Goal: Information Seeking & Learning: Understand process/instructions

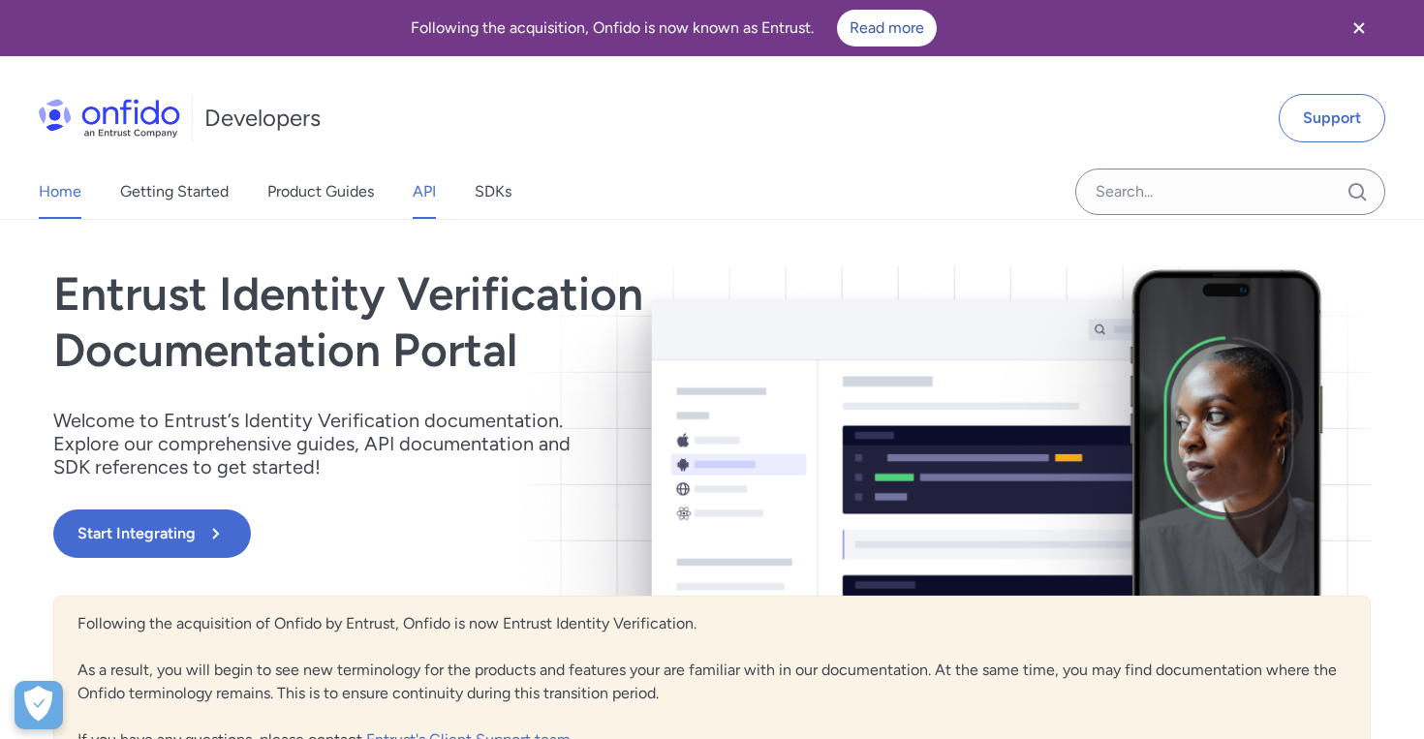
click at [424, 200] on link "API" at bounding box center [424, 192] width 23 height 54
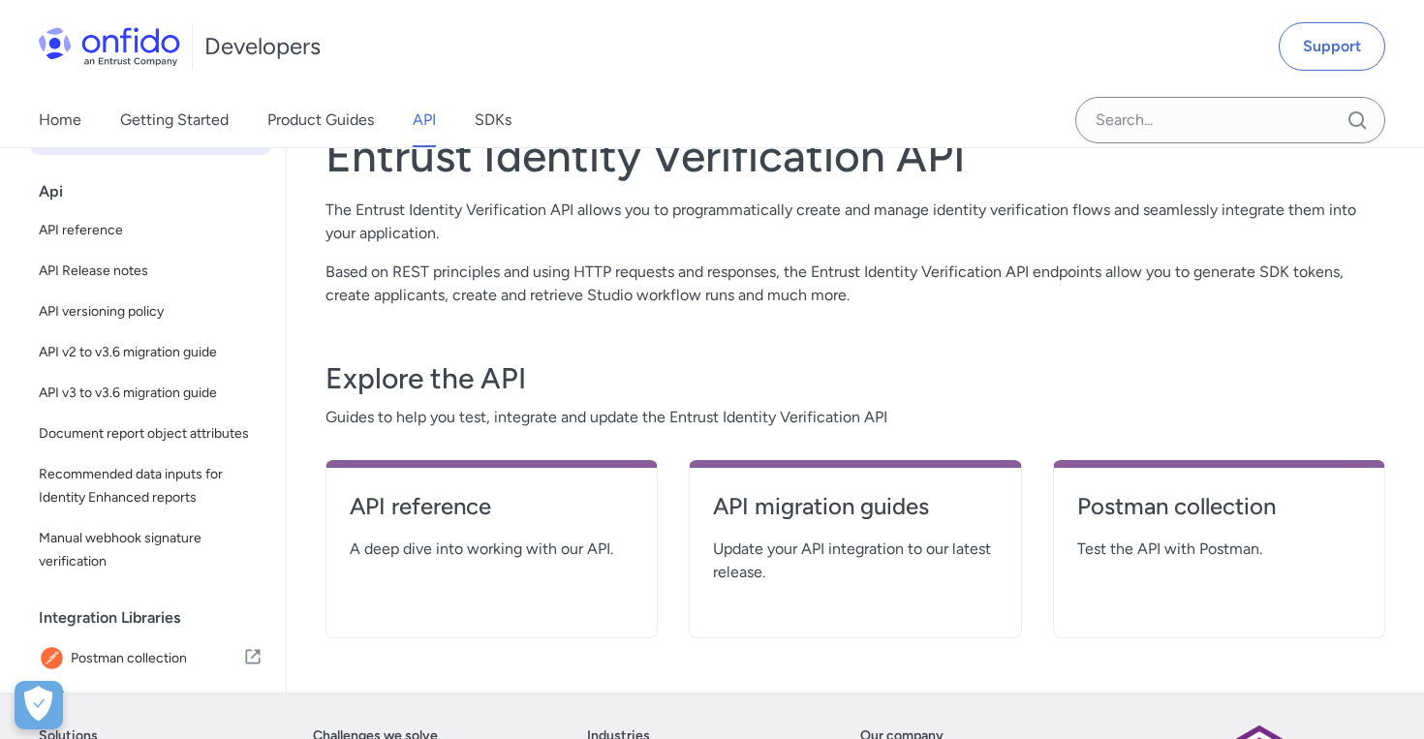
scroll to position [114, 0]
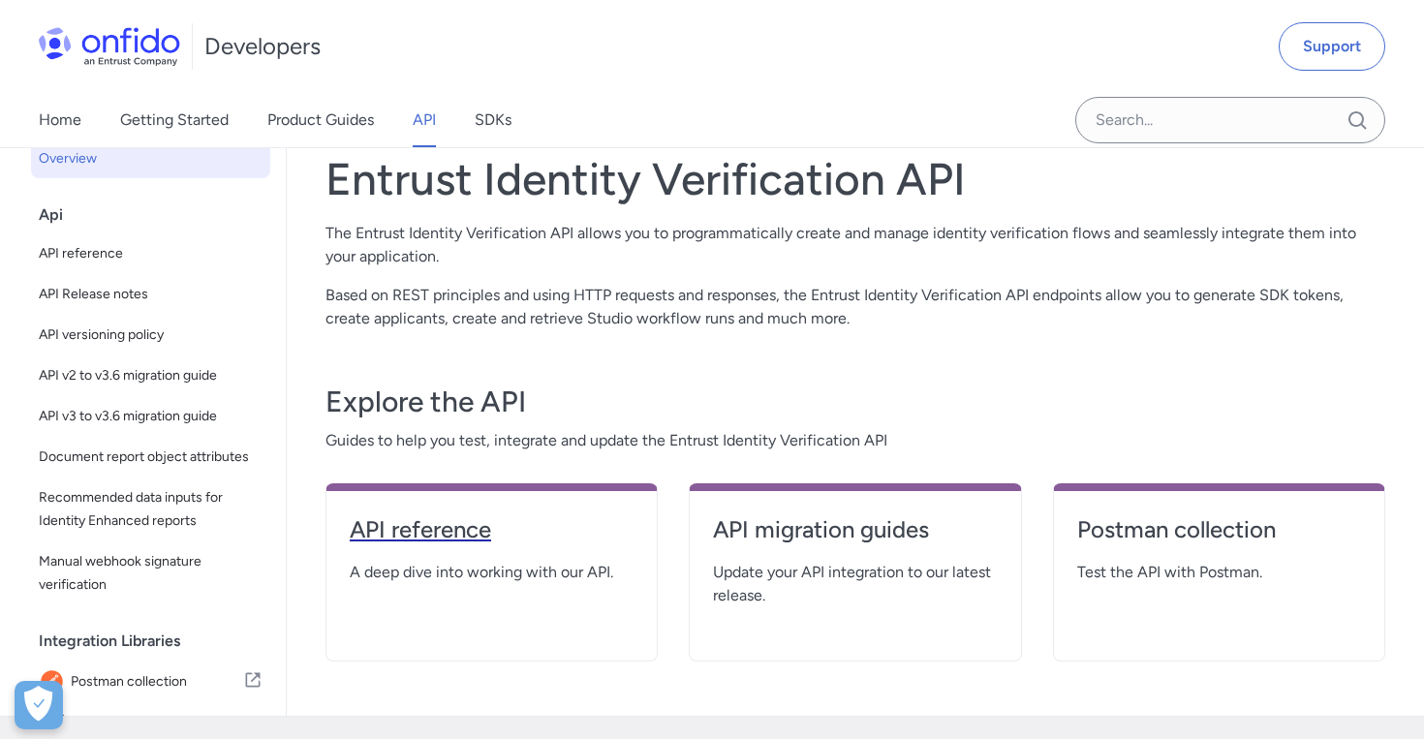
click at [446, 538] on h4 "API reference" at bounding box center [492, 529] width 284 height 31
select select "http"
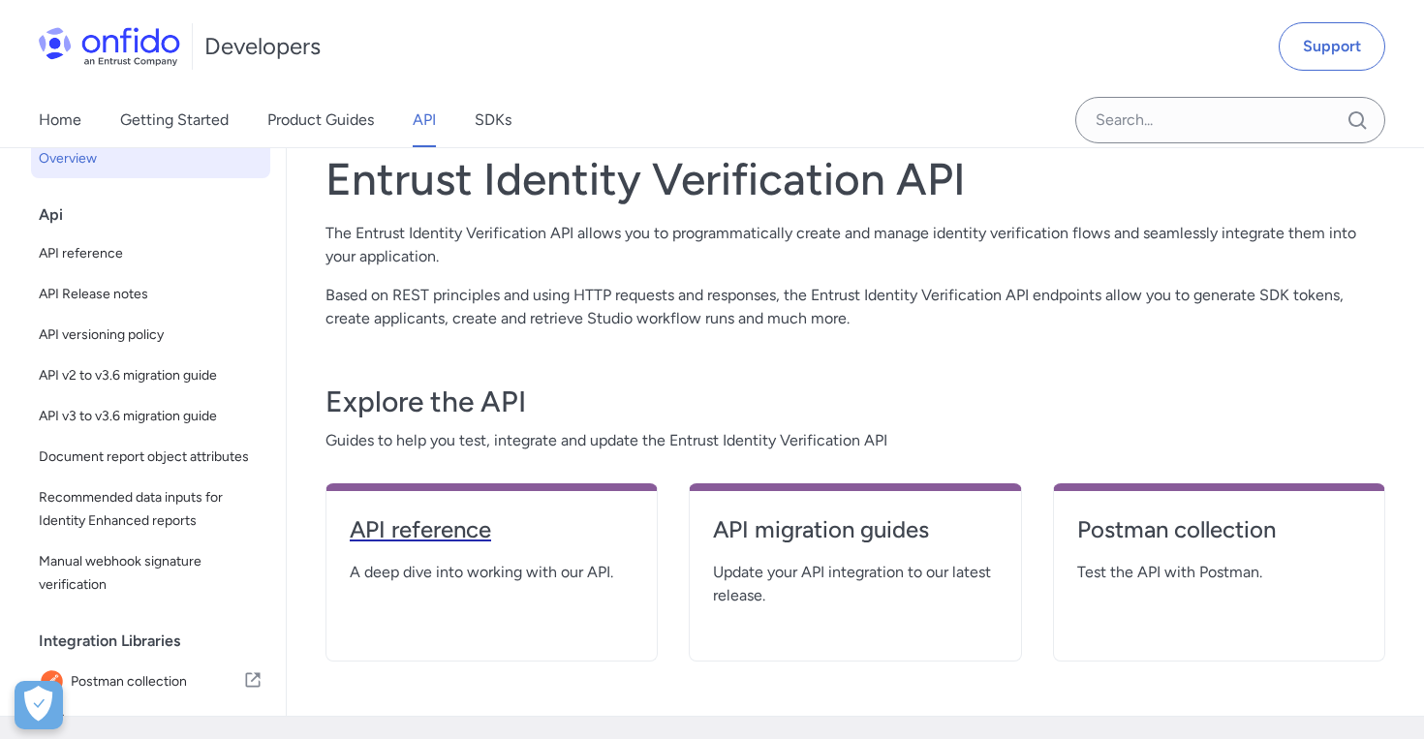
select select "http"
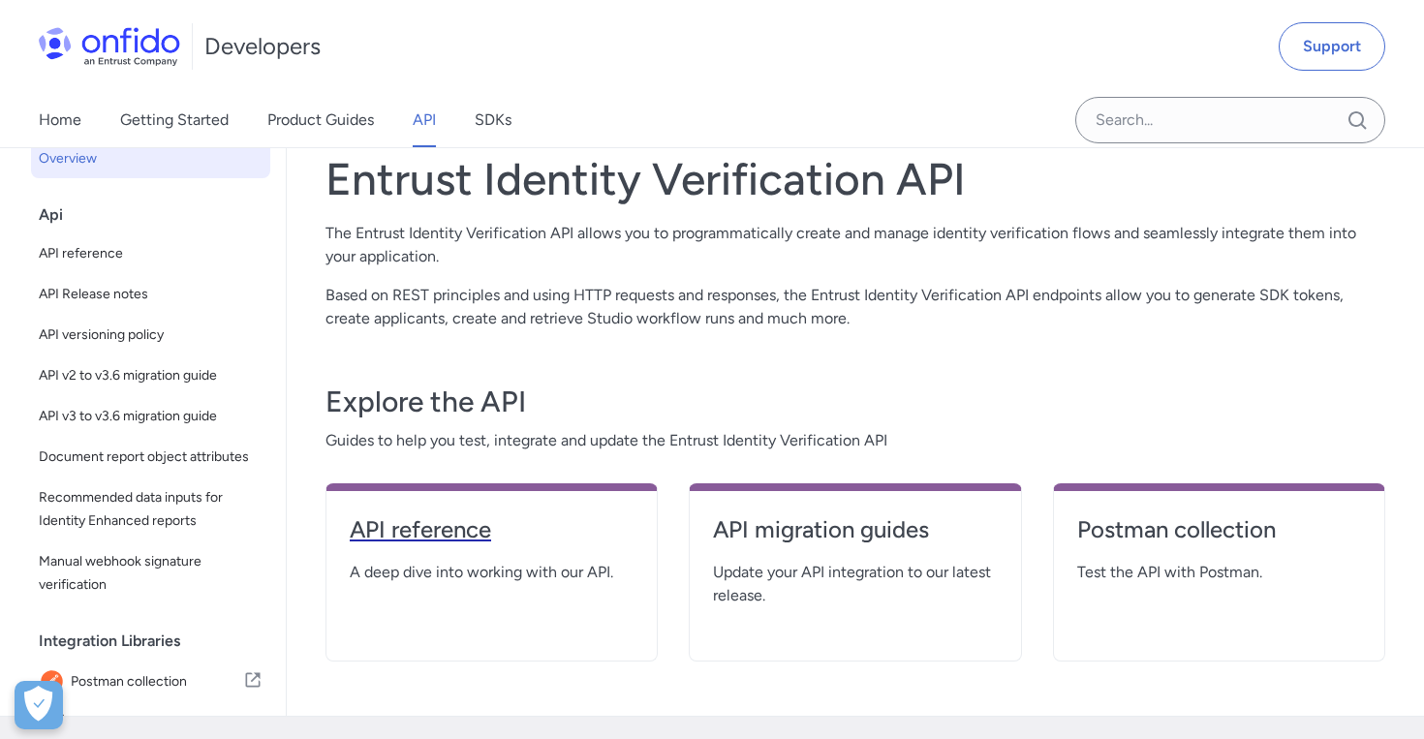
select select "http"
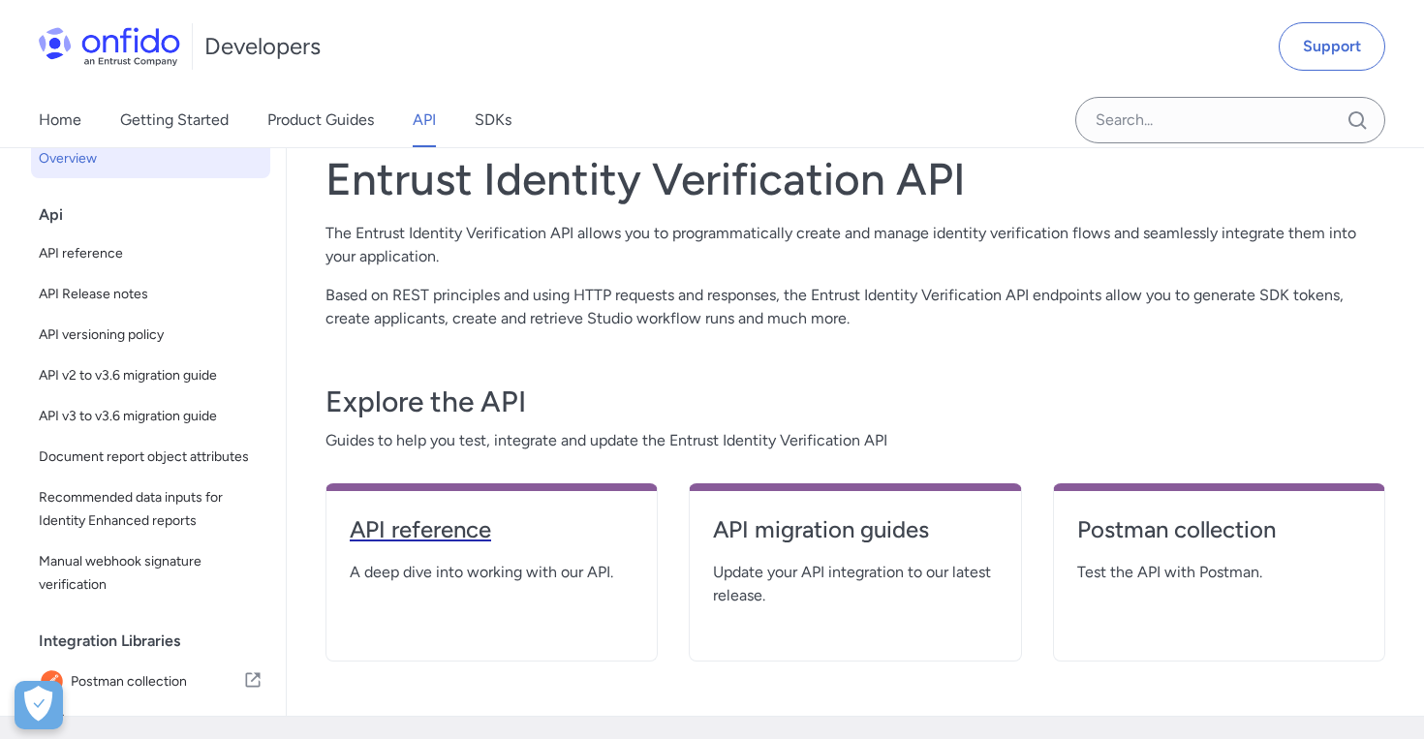
select select "http"
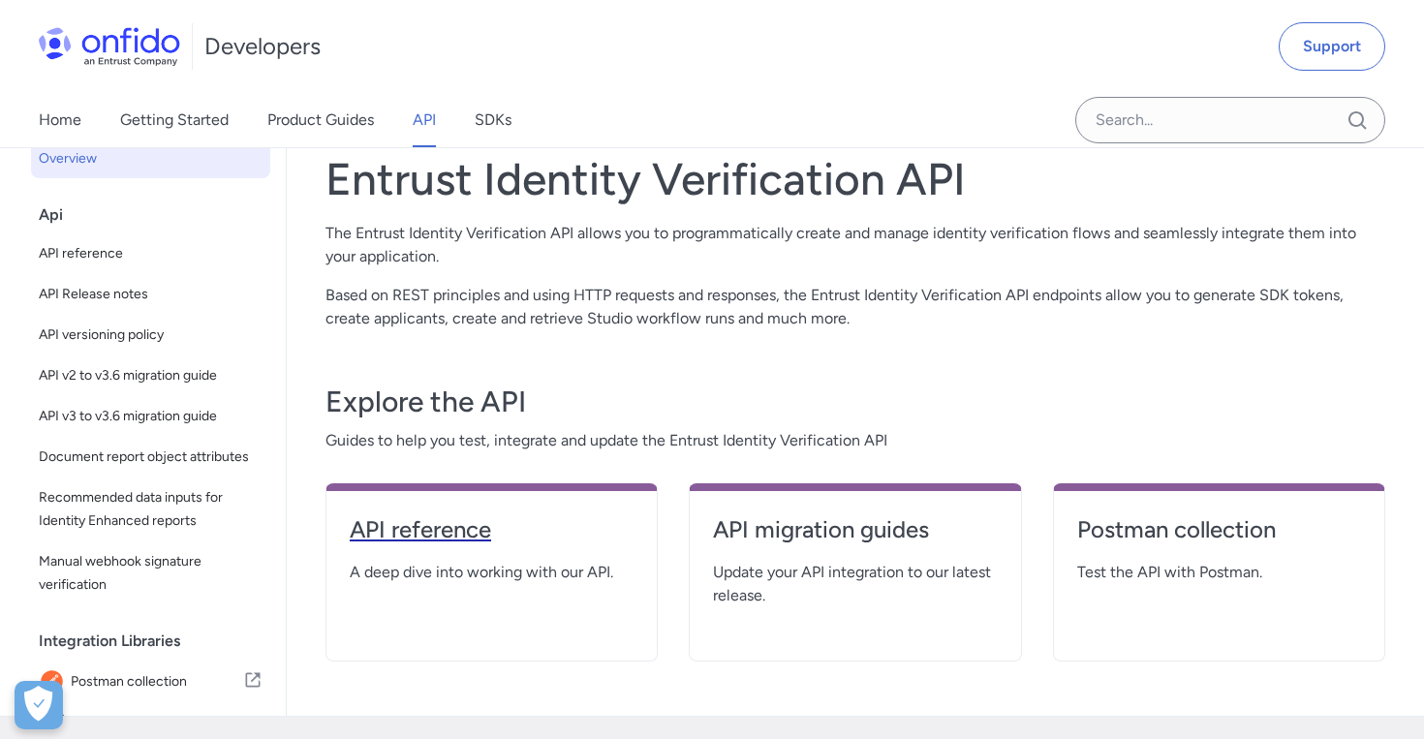
select select "http"
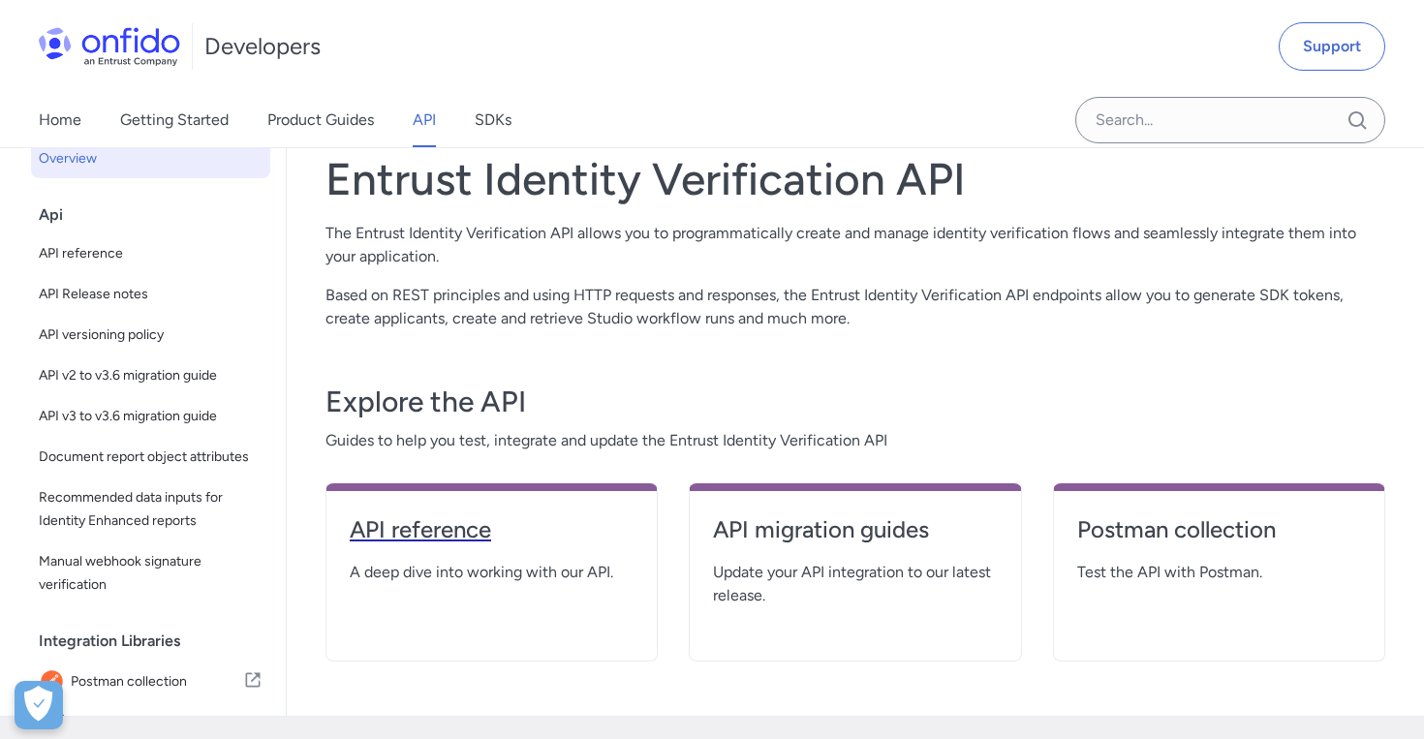
select select "http"
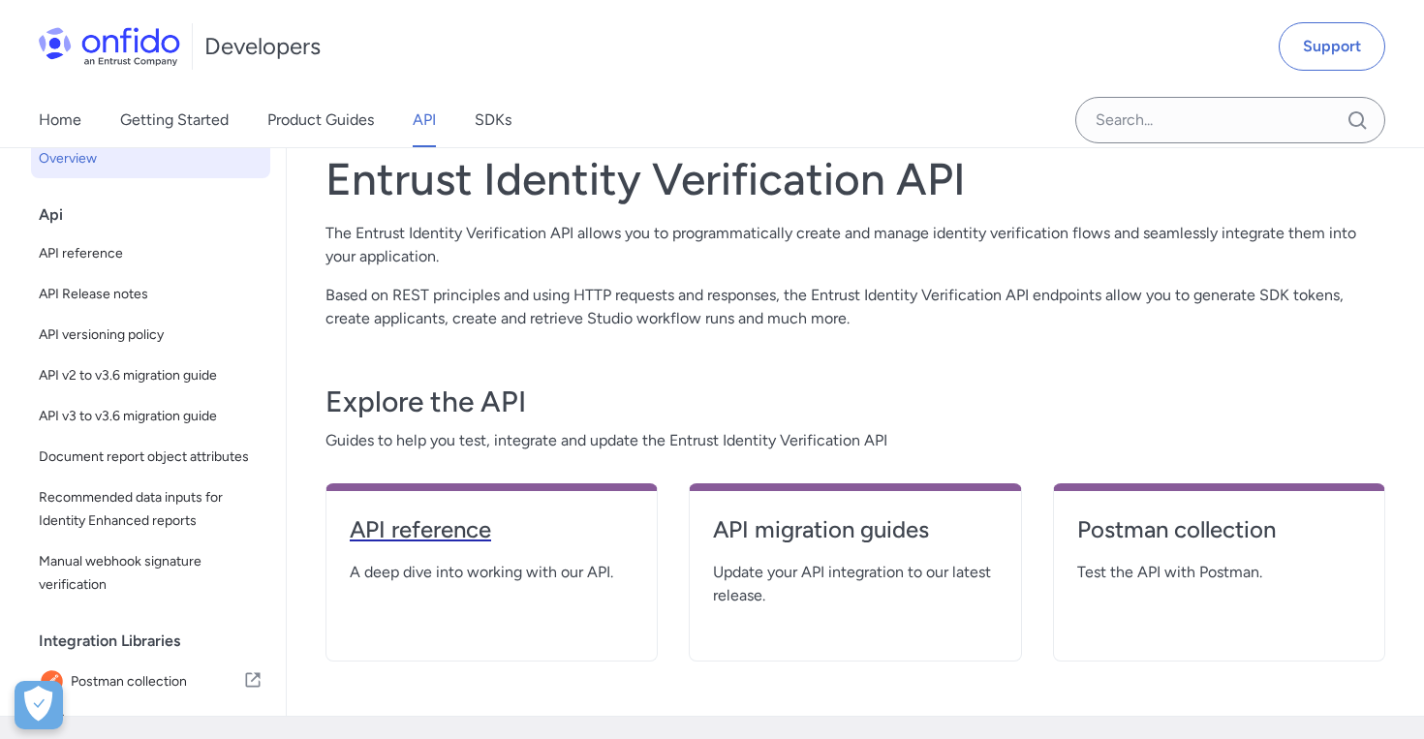
select select "http"
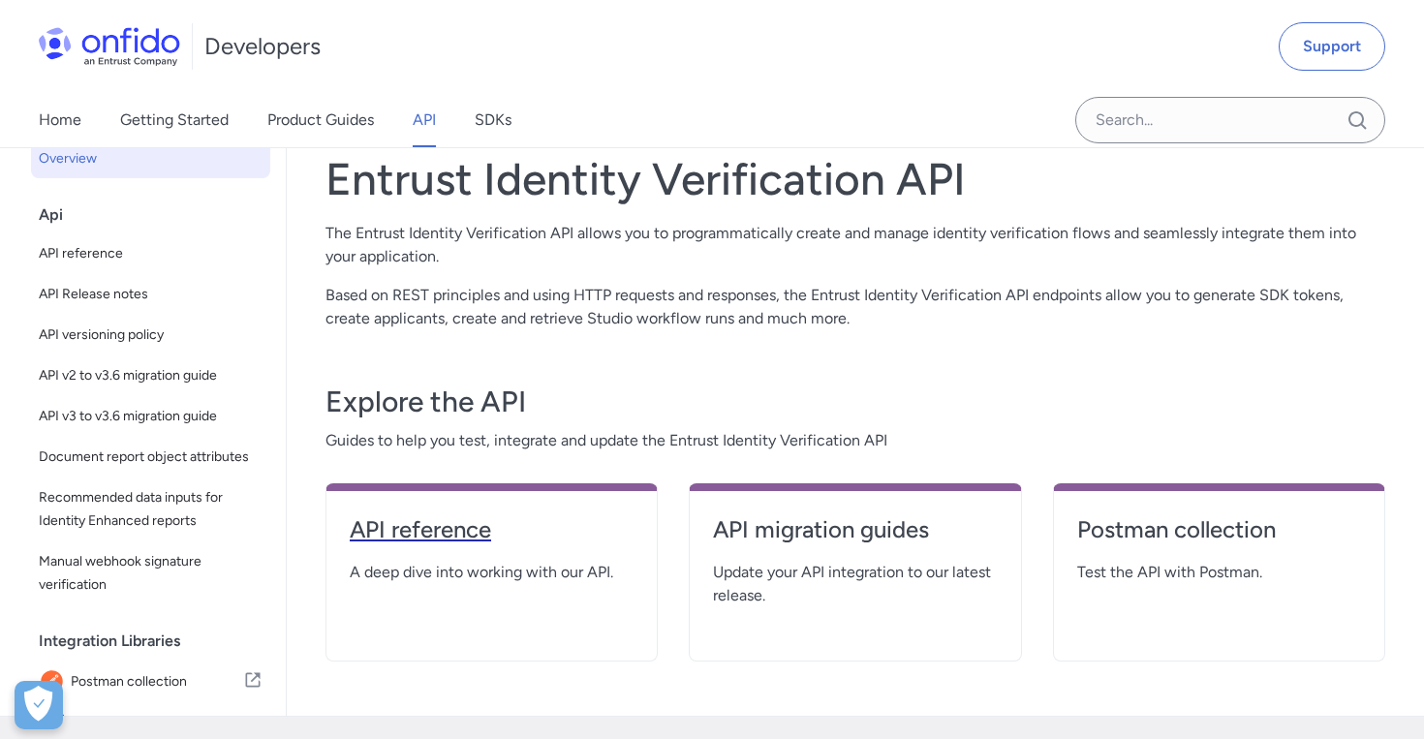
select select "http"
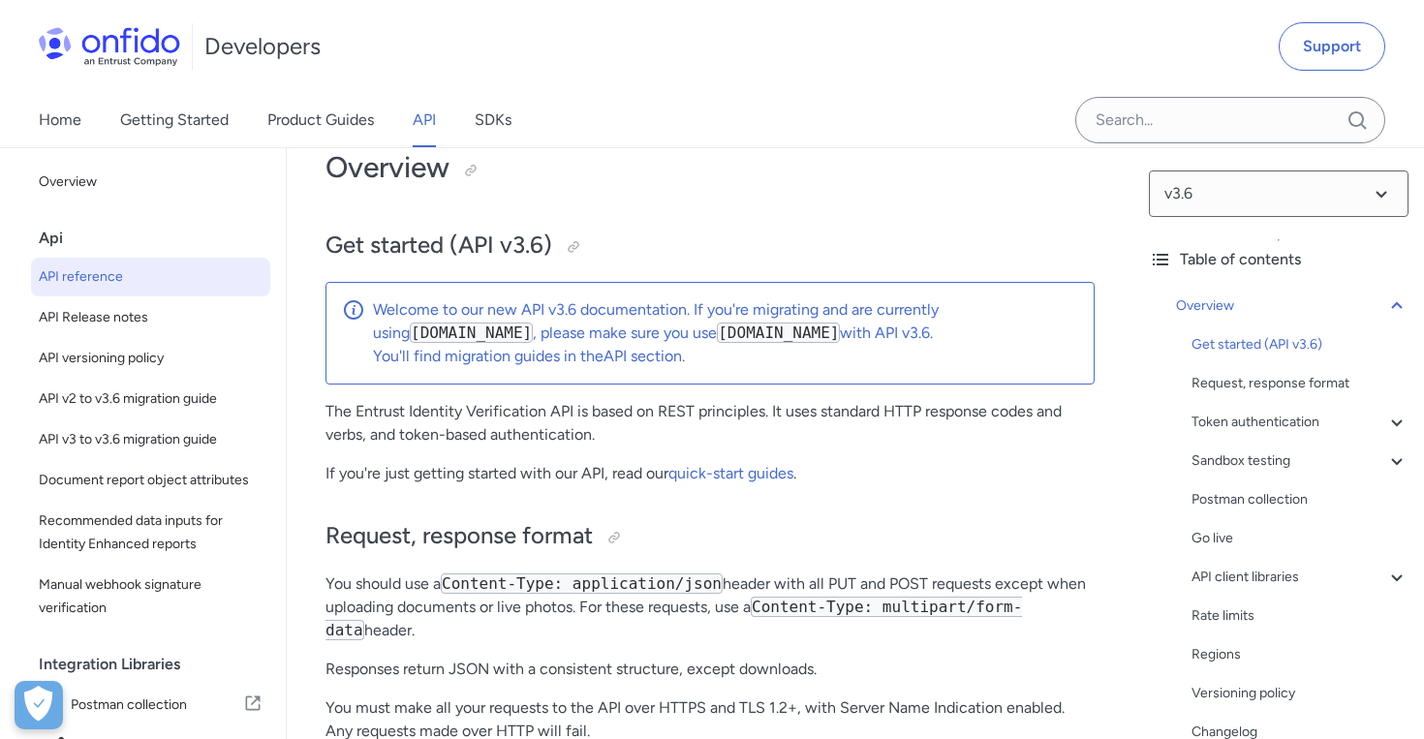
scroll to position [22, 0]
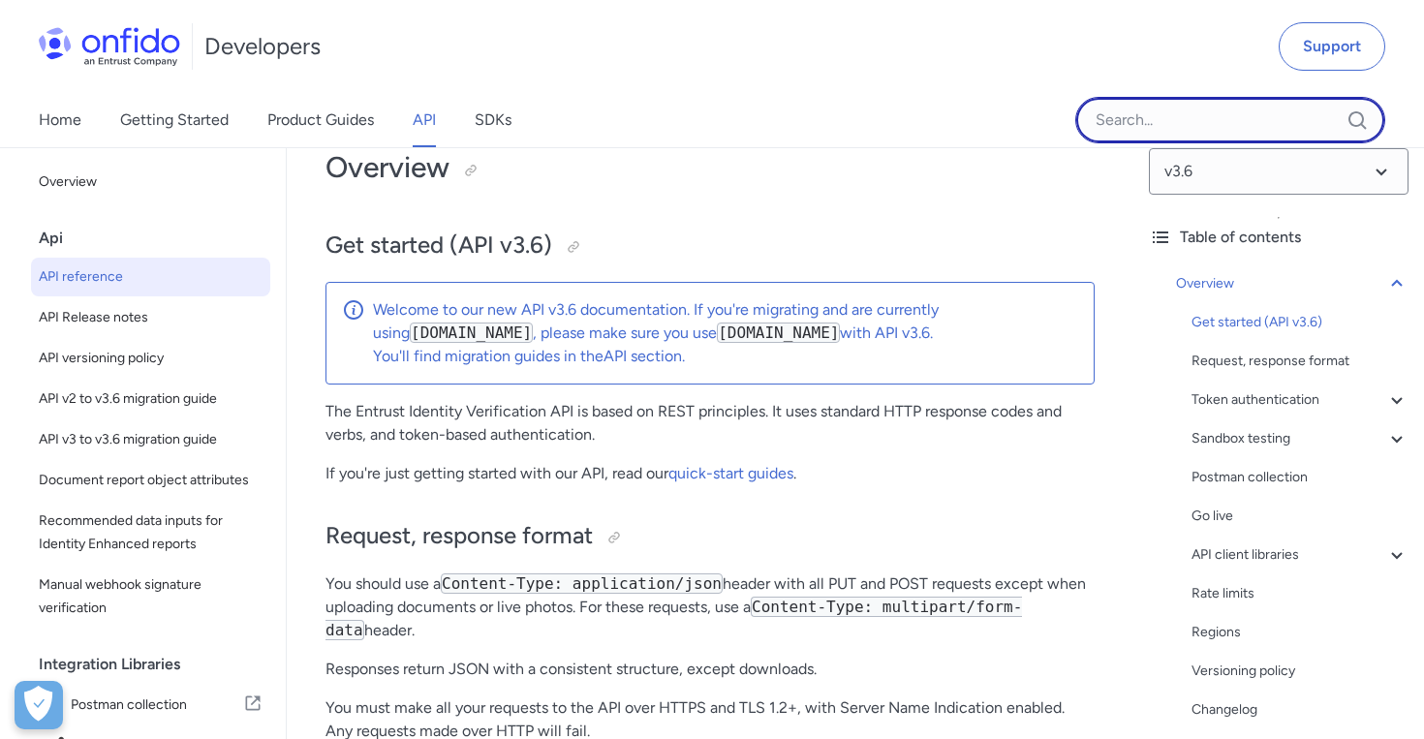
click at [1174, 118] on input "Onfido search input field" at bounding box center [1230, 120] width 310 height 46
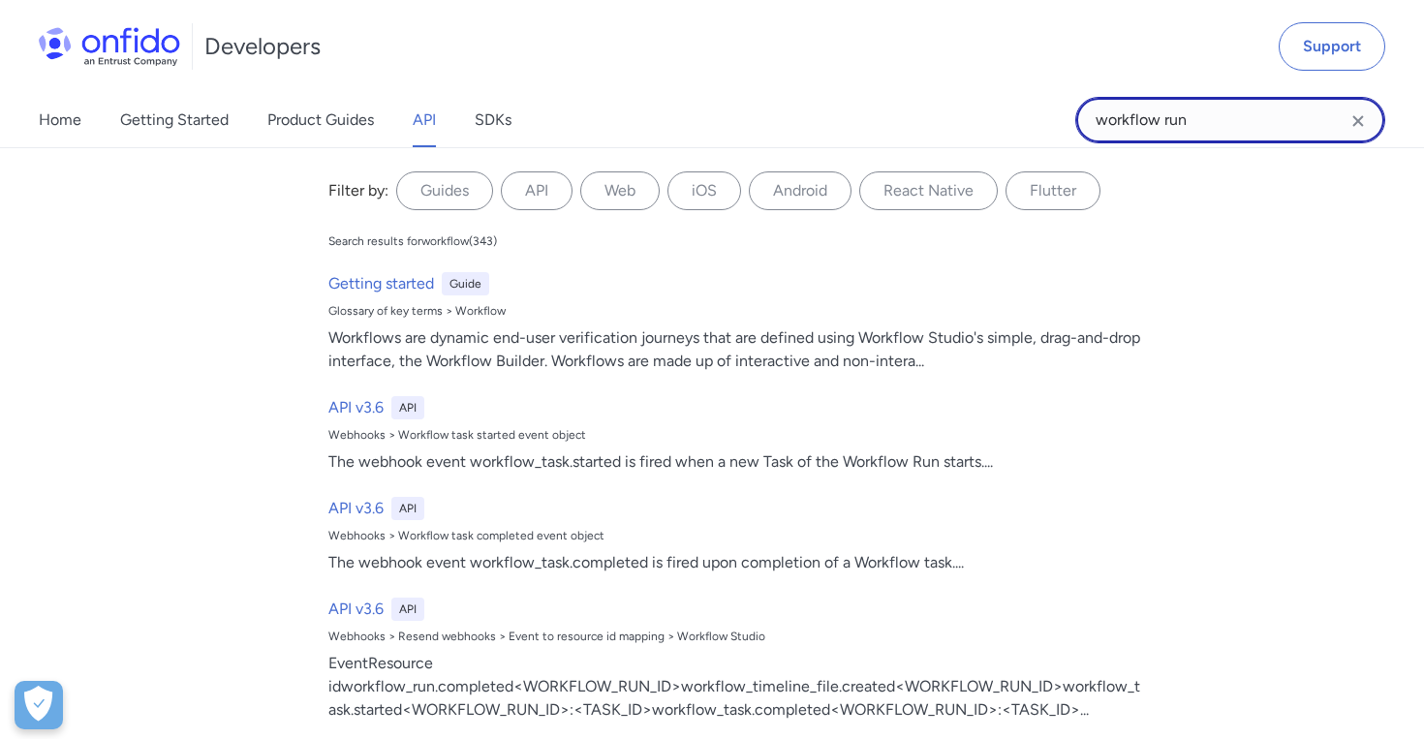
type input "workflow run"
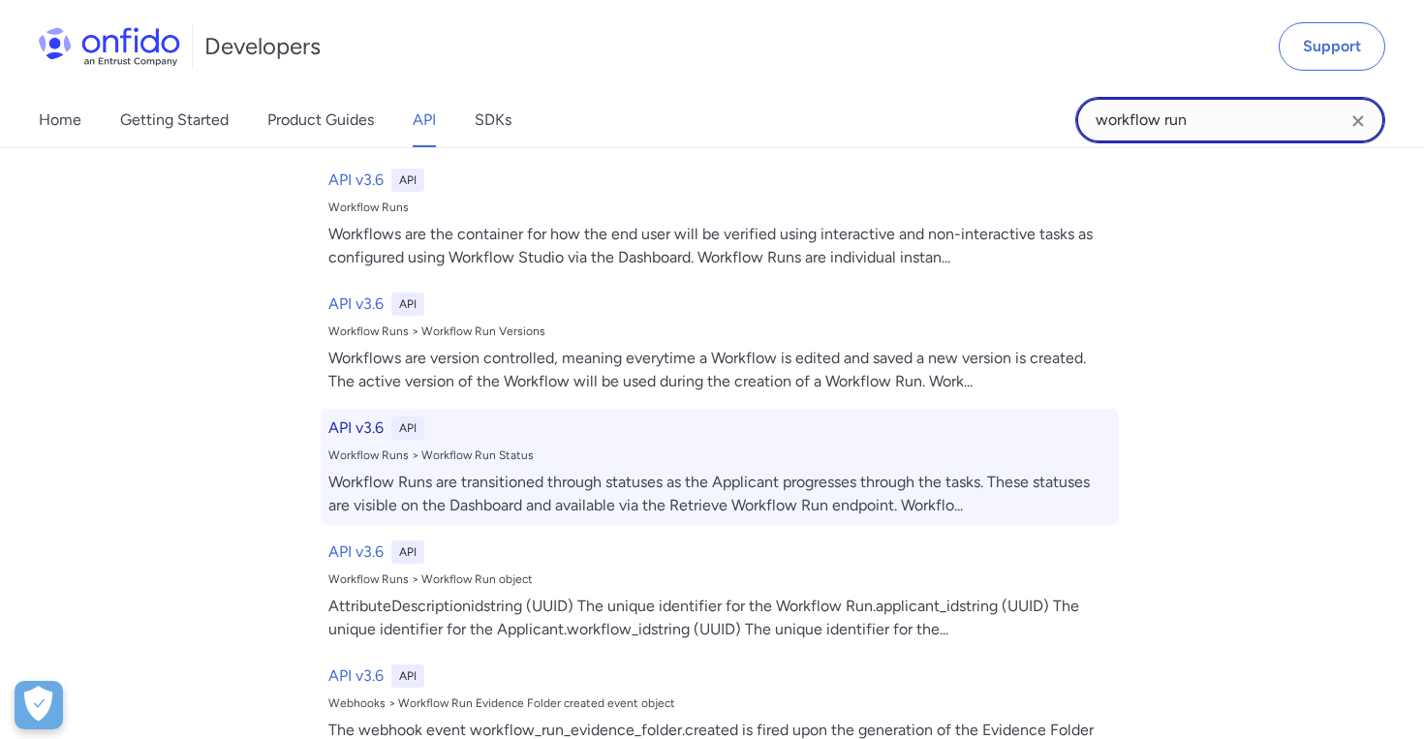
scroll to position [79, 0]
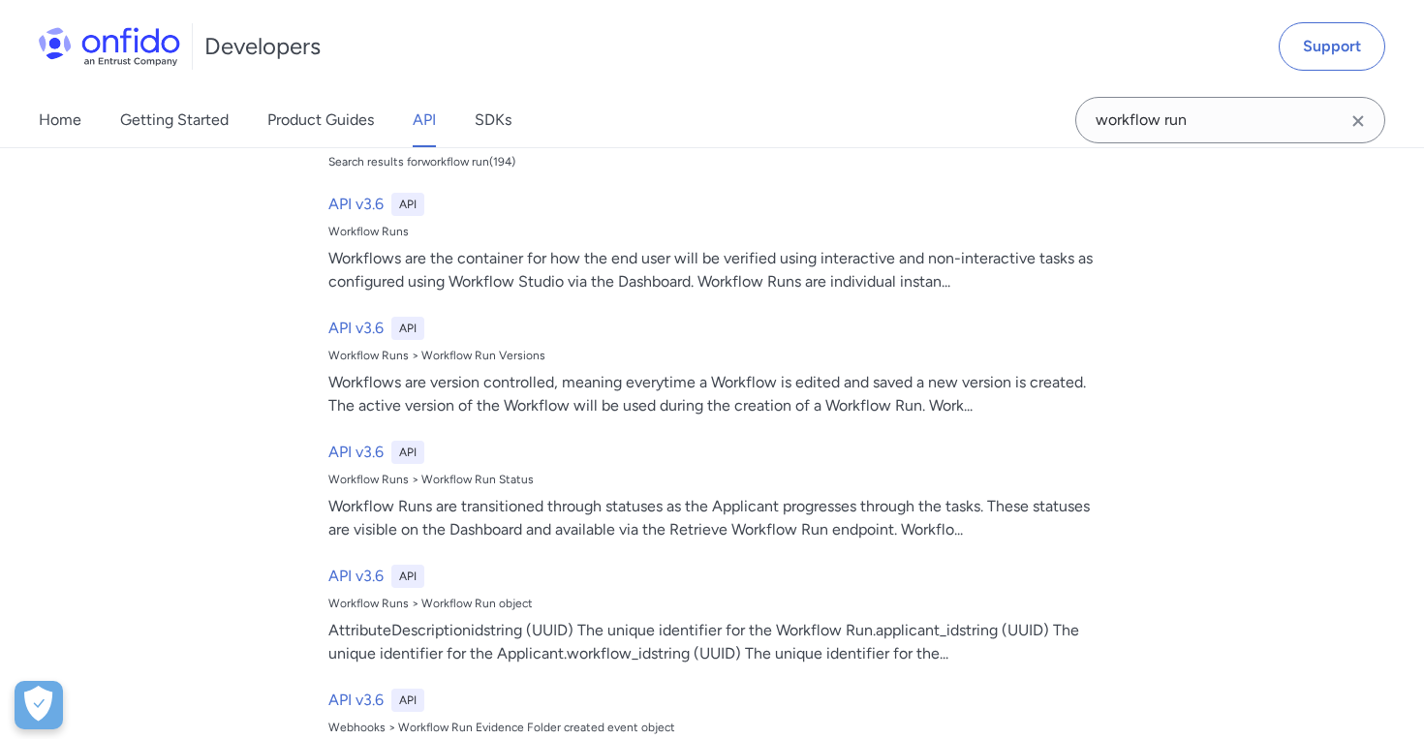
click at [1359, 125] on icon "Clear search field button" at bounding box center [1357, 120] width 23 height 23
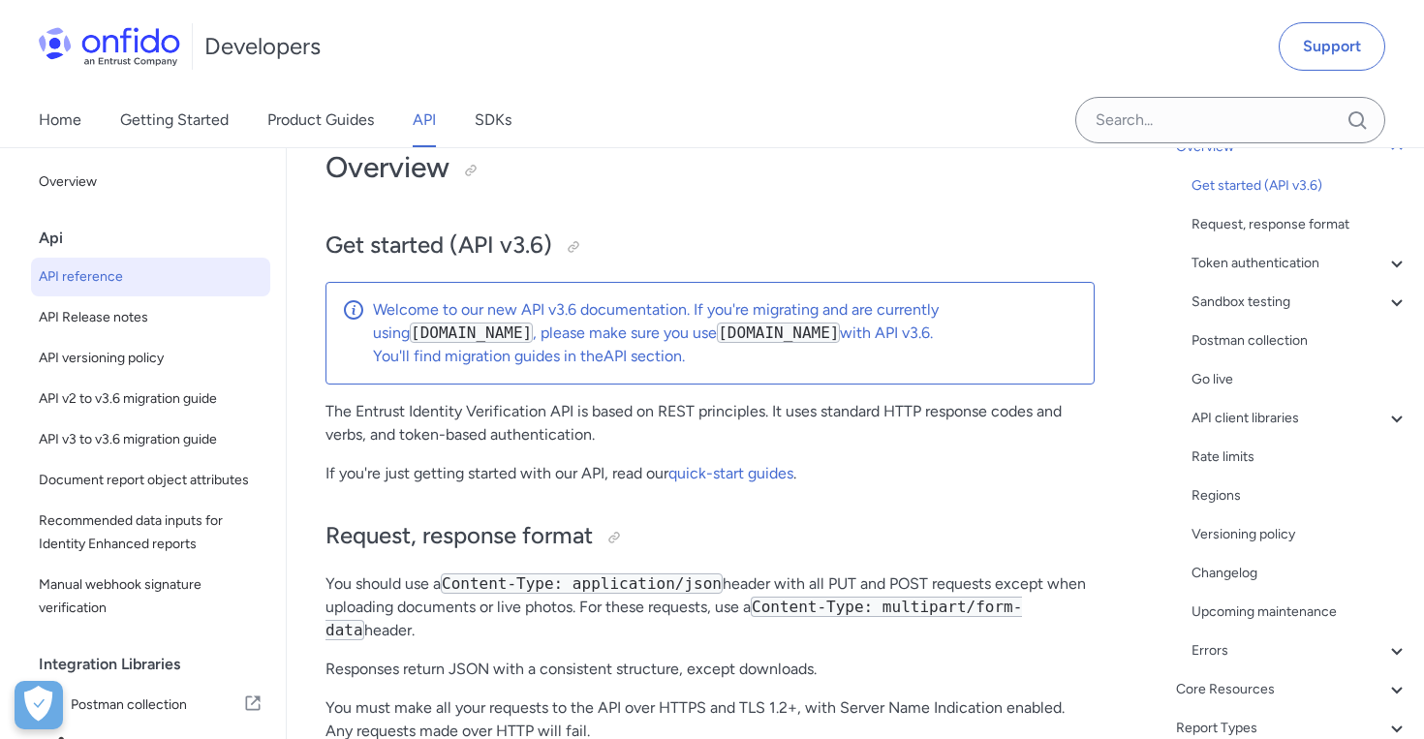
scroll to position [330, 0]
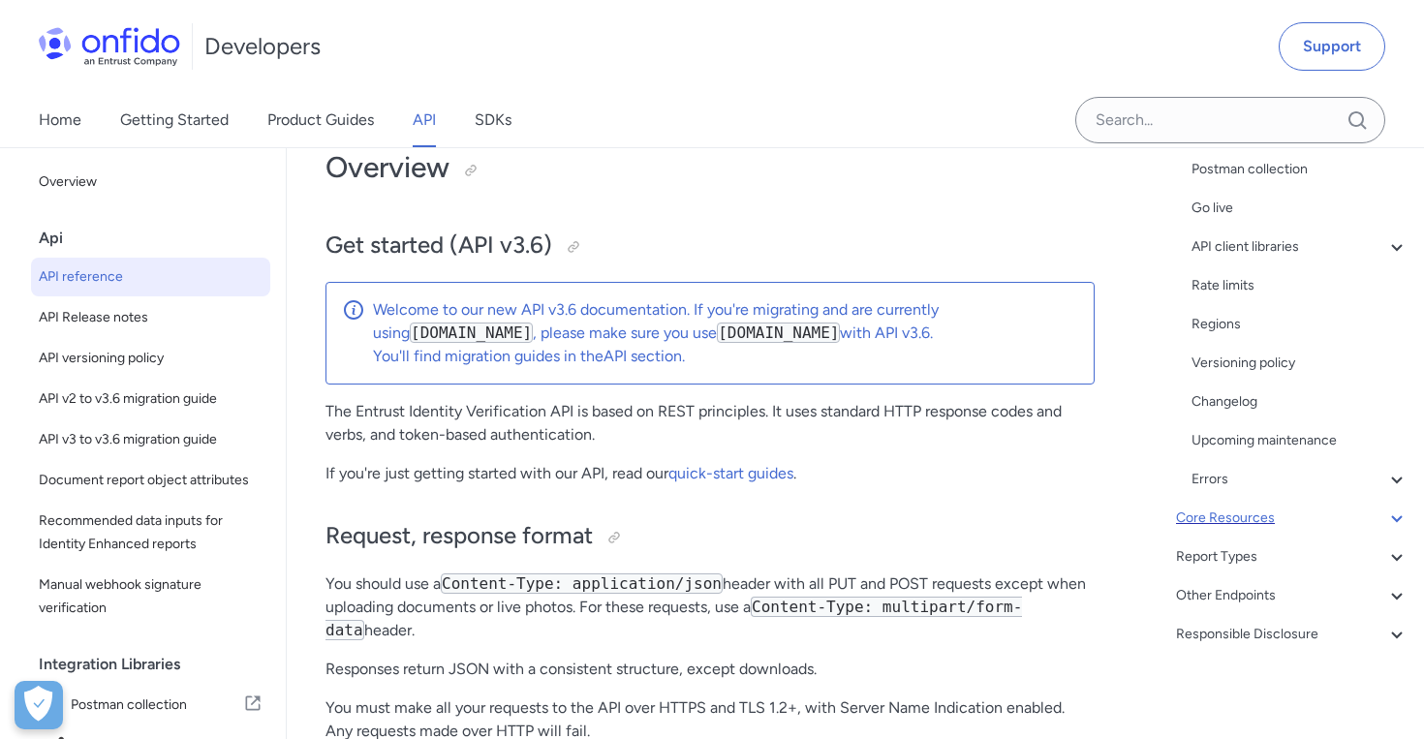
click at [1253, 516] on div "Core Resources" at bounding box center [1292, 518] width 232 height 23
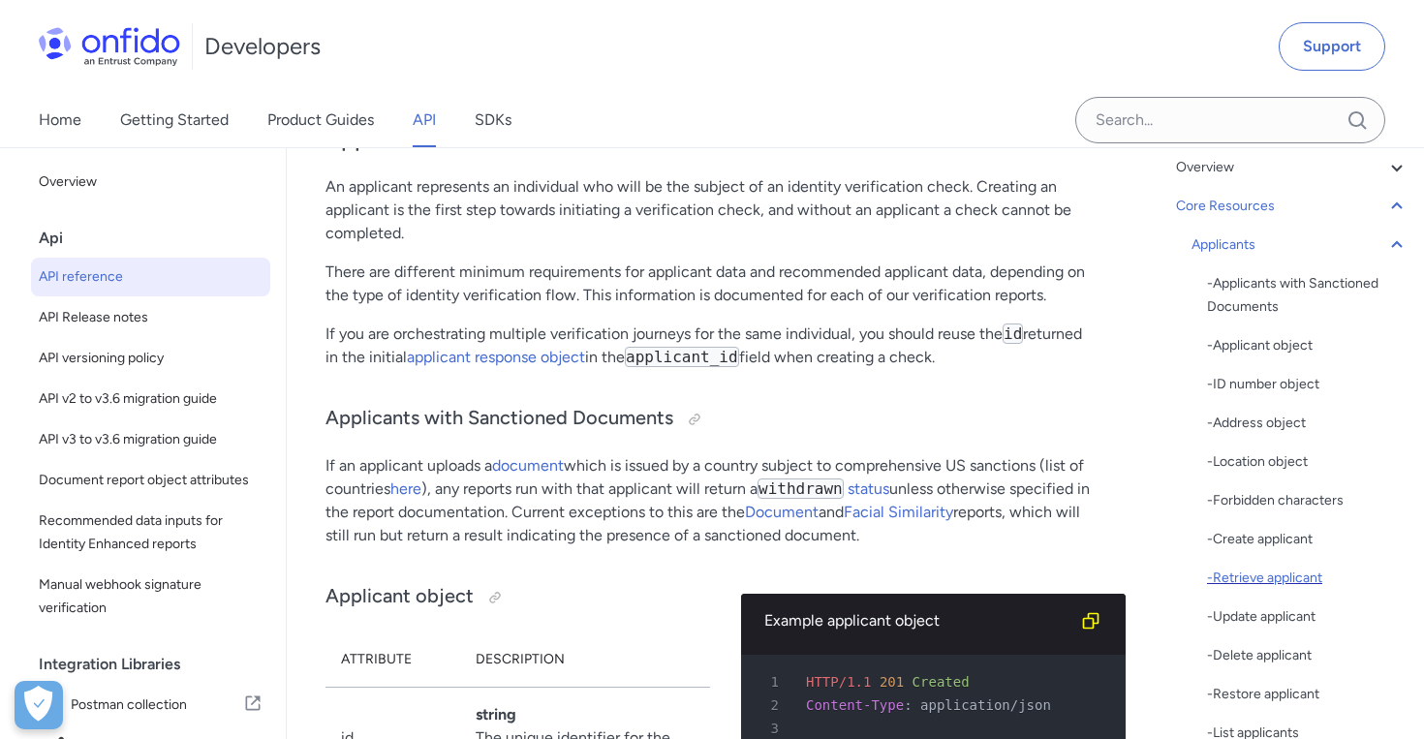
scroll to position [118, 0]
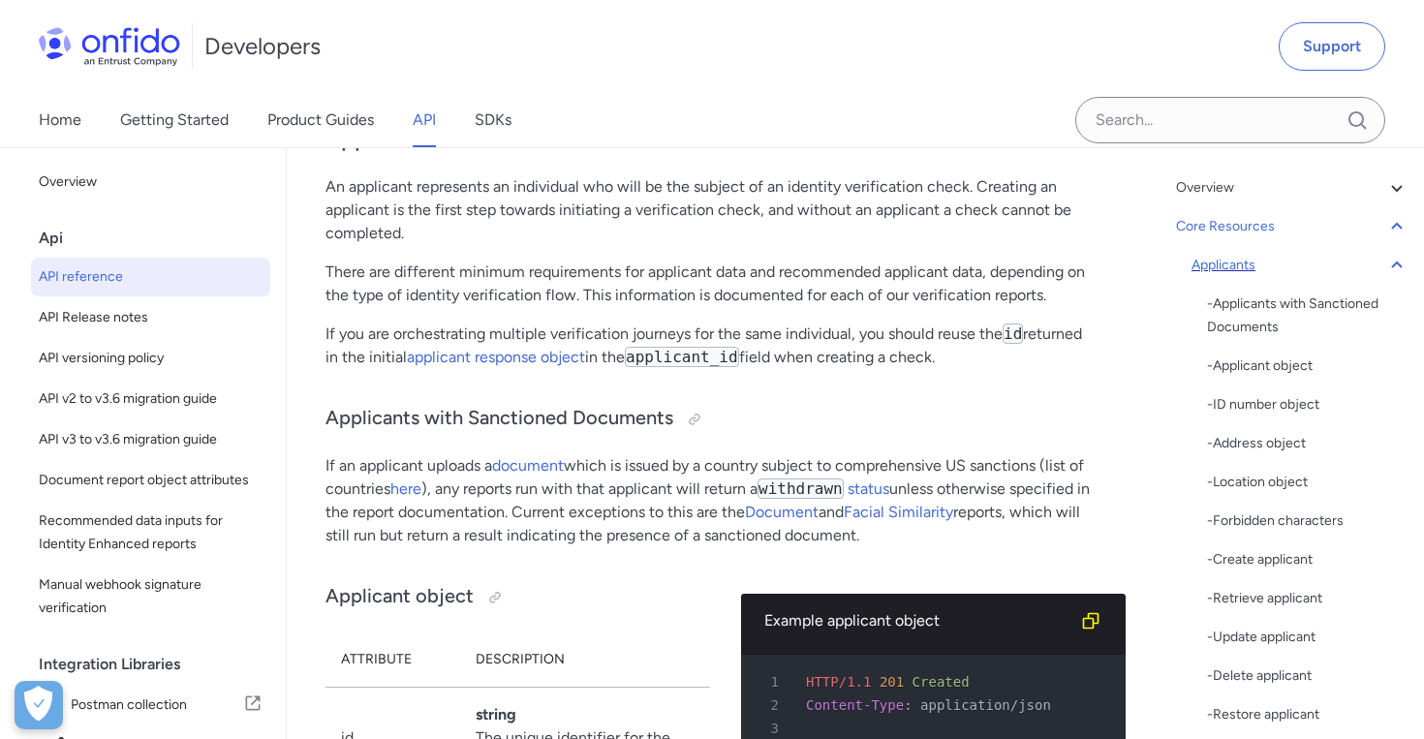
click at [1236, 271] on div "Applicants" at bounding box center [1299, 265] width 217 height 23
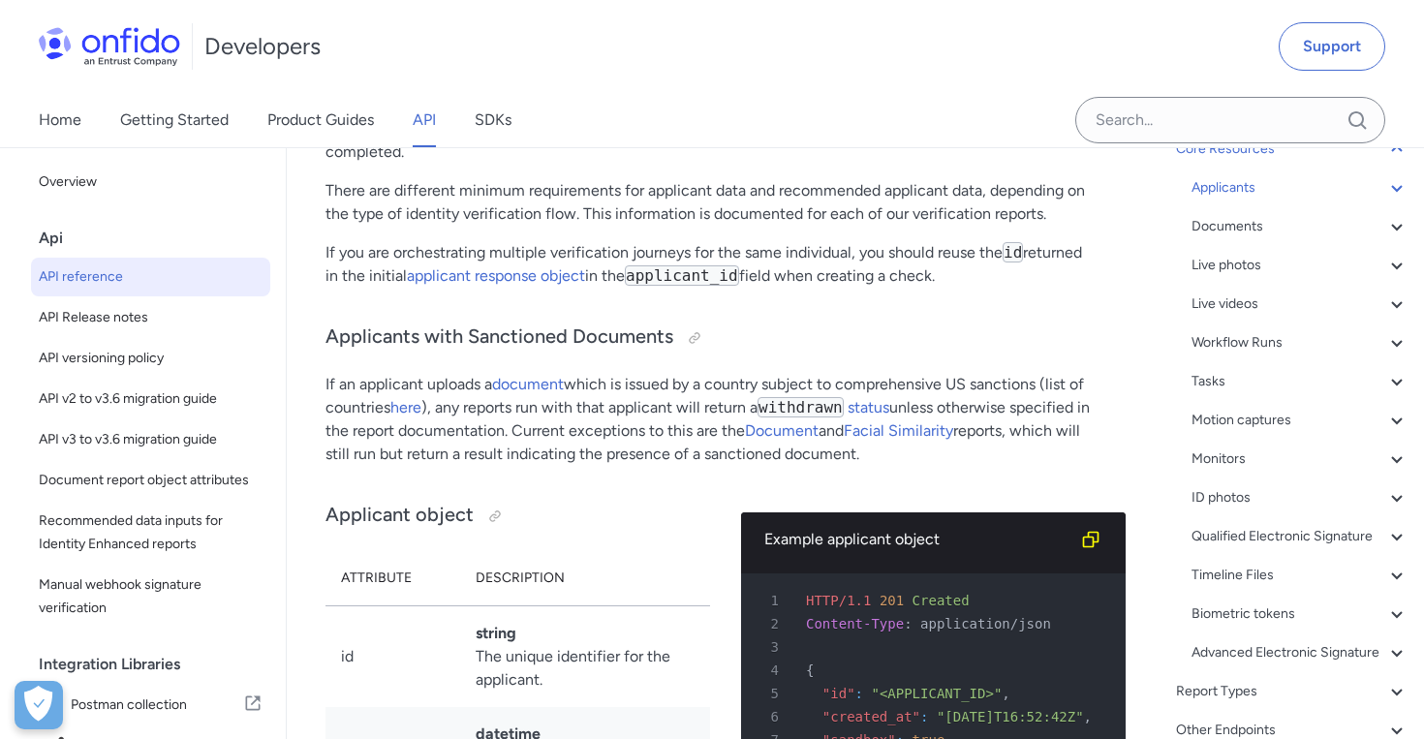
scroll to position [206, 0]
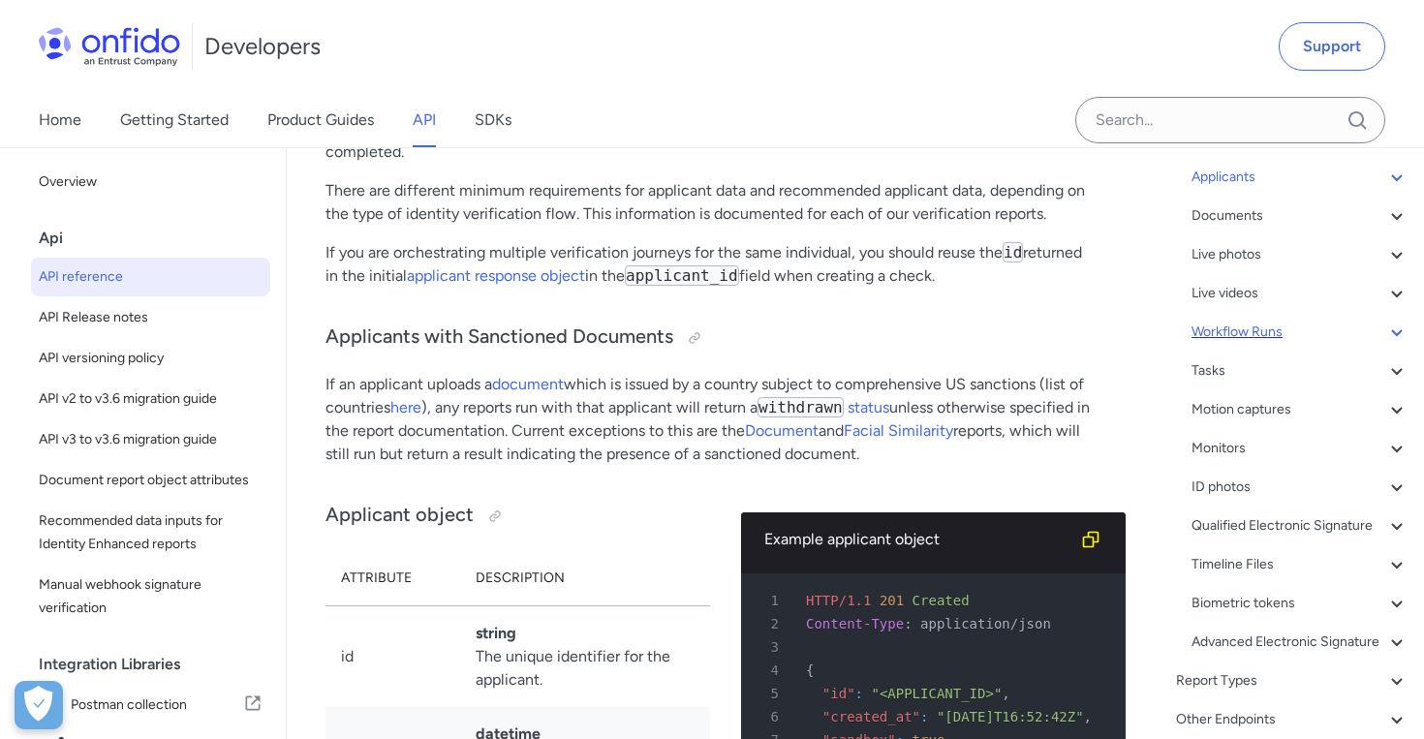
click at [1240, 335] on div "Workflow Runs" at bounding box center [1299, 332] width 217 height 23
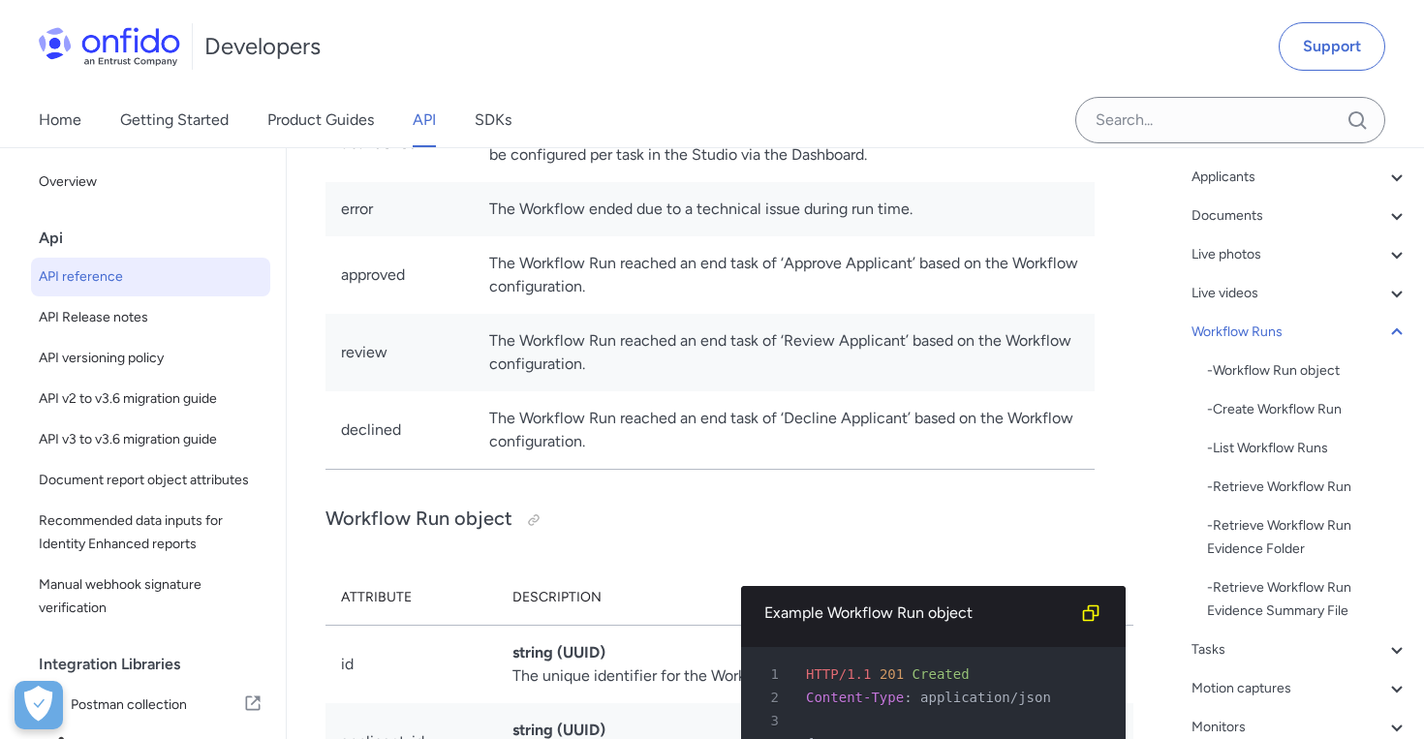
scroll to position [247, 0]
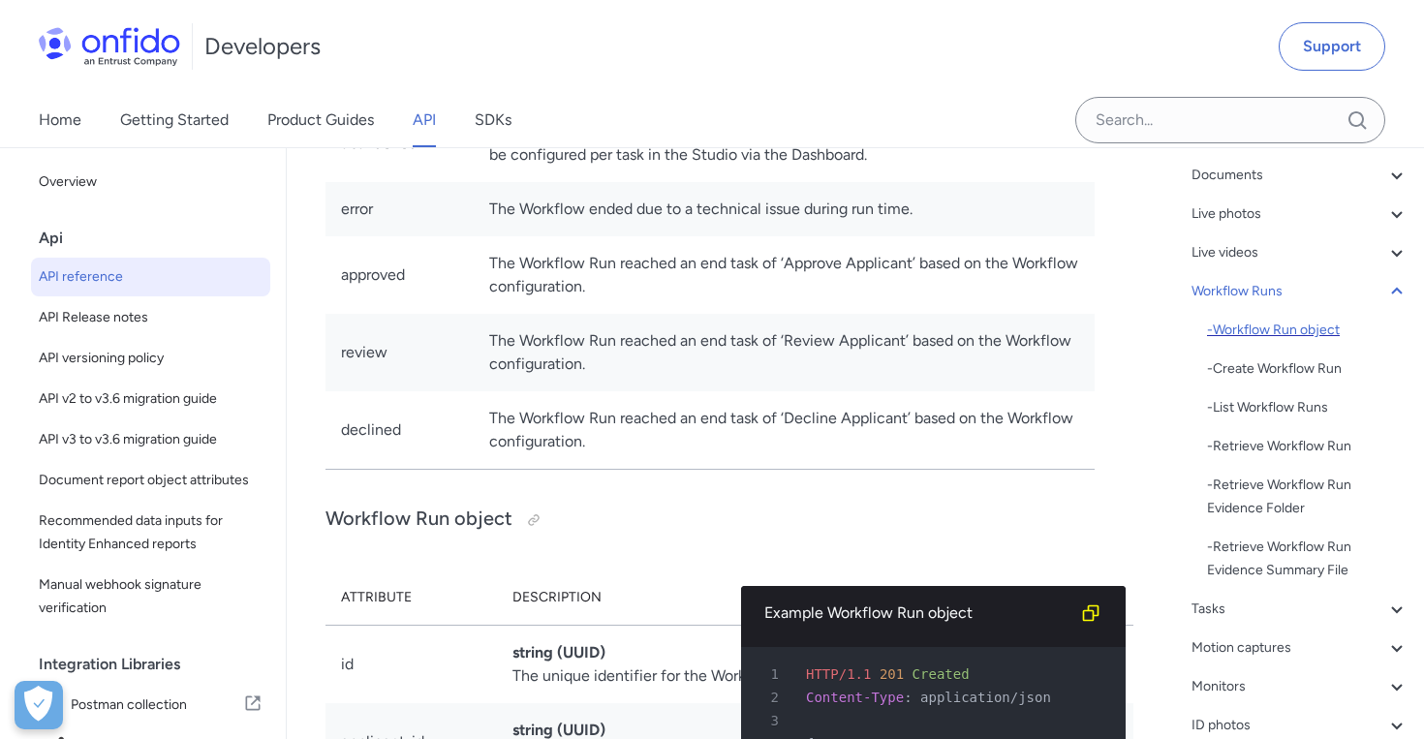
click at [1297, 329] on div "- Workflow Run object" at bounding box center [1307, 330] width 201 height 23
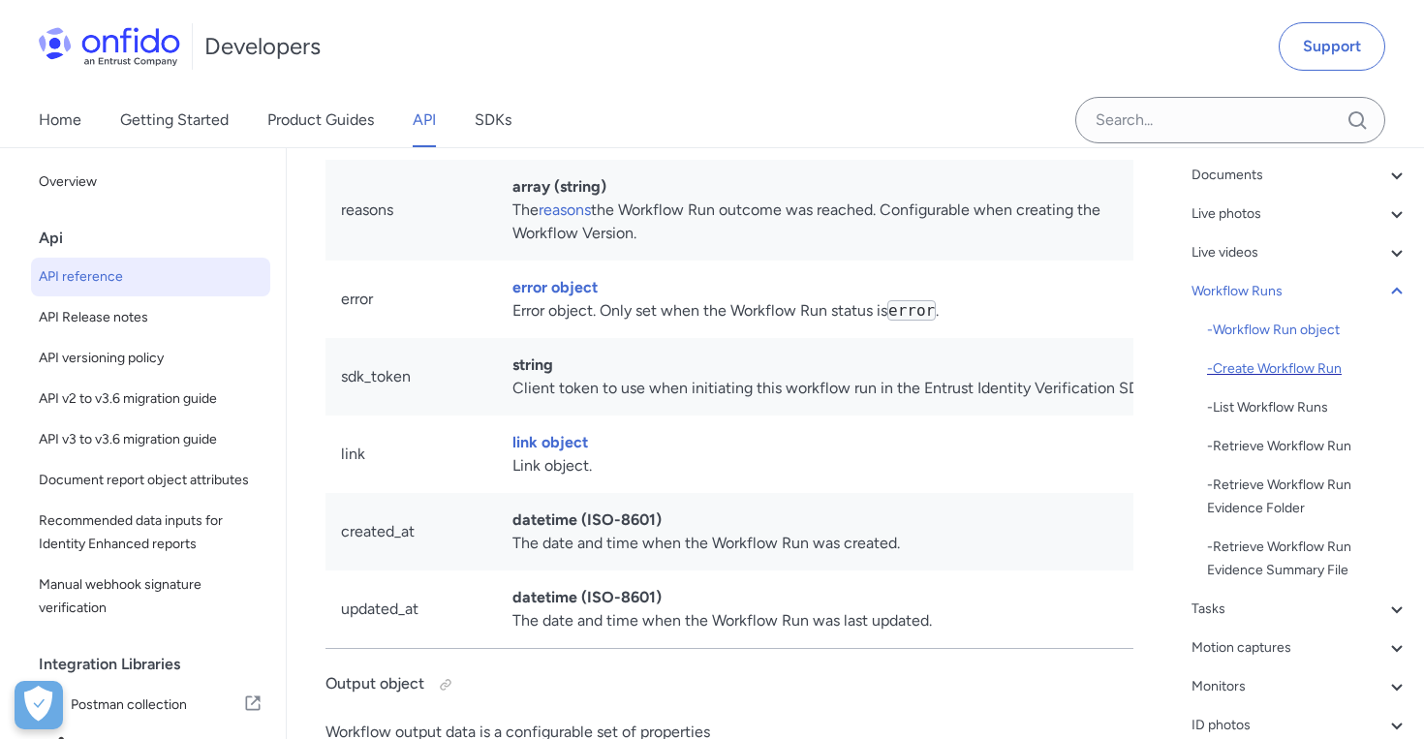
click at [1299, 361] on div "- Create Workflow Run" at bounding box center [1307, 368] width 201 height 23
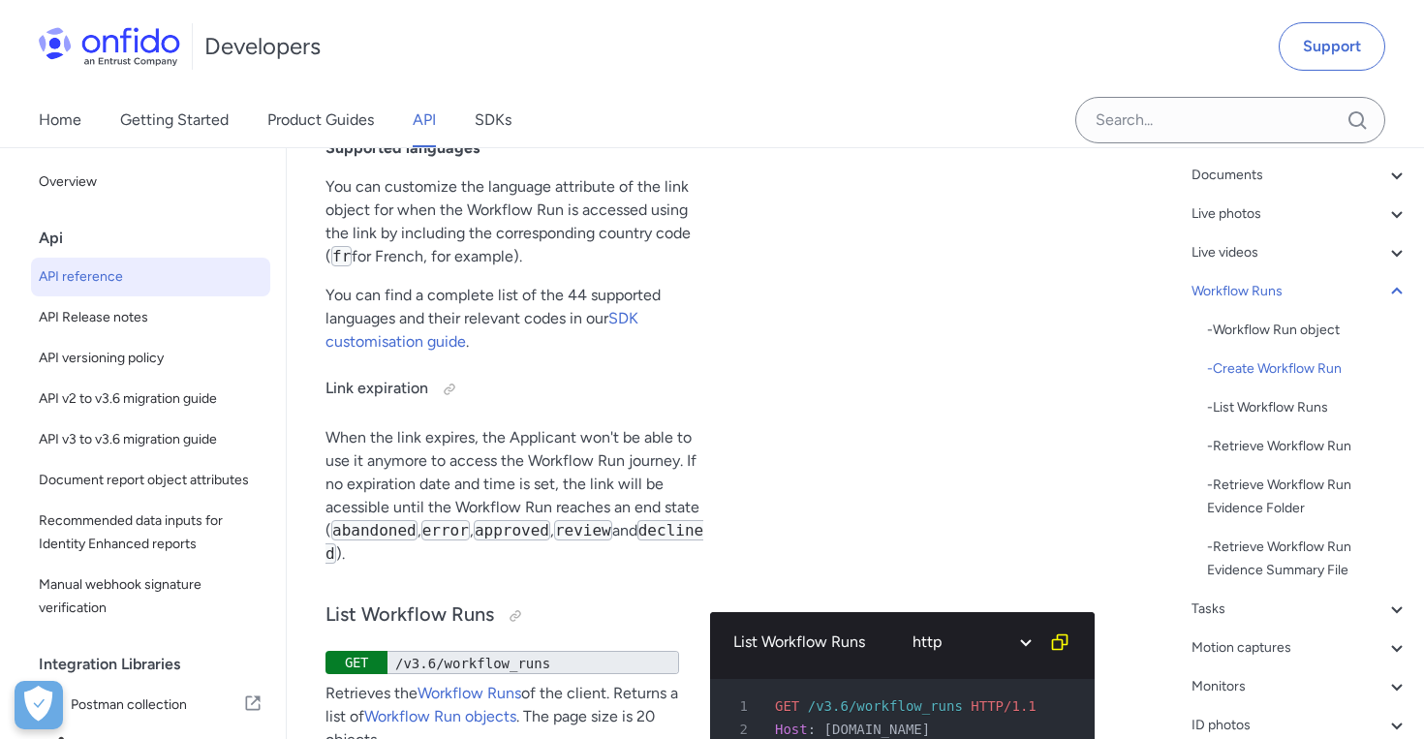
scroll to position [56038, 0]
drag, startPoint x: 499, startPoint y: 428, endPoint x: 693, endPoint y: 476, distance: 200.4
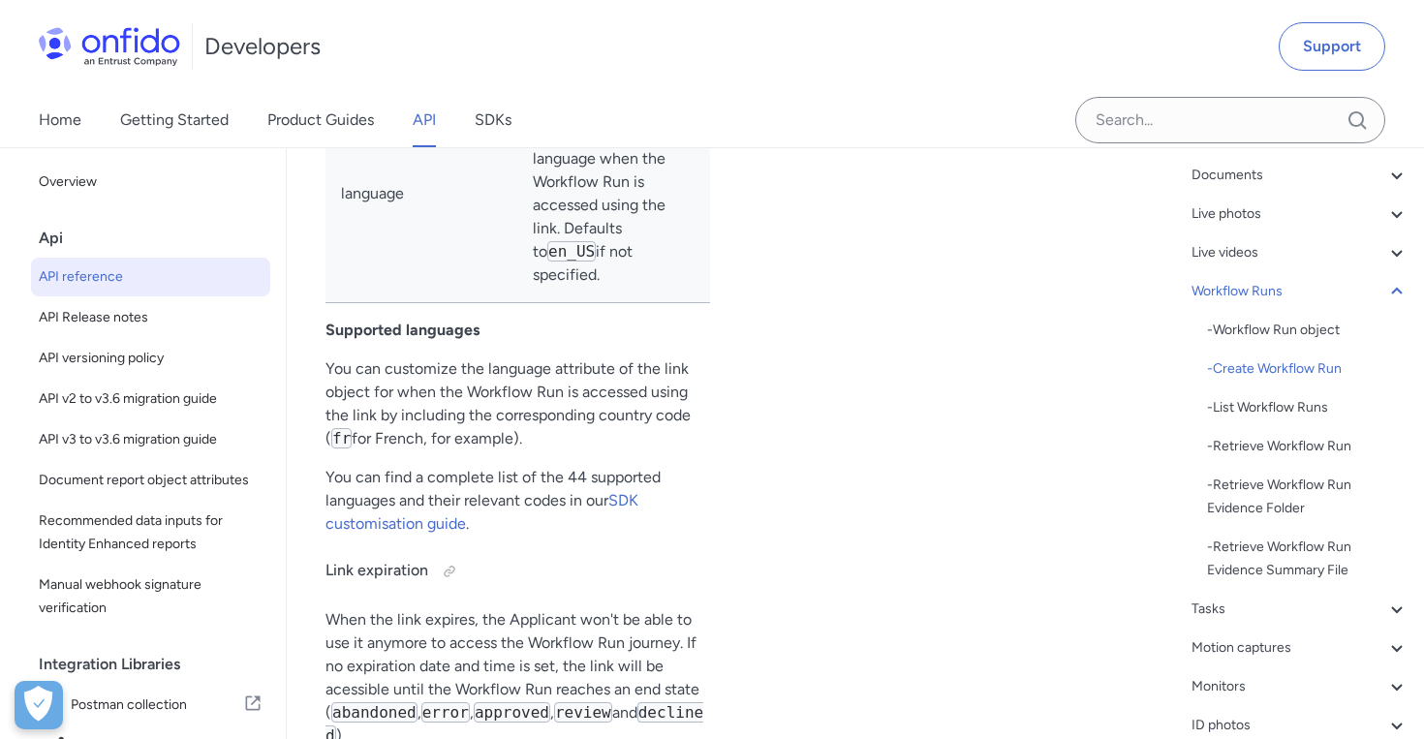
scroll to position [55839, 0]
